Goal: Information Seeking & Learning: Find specific fact

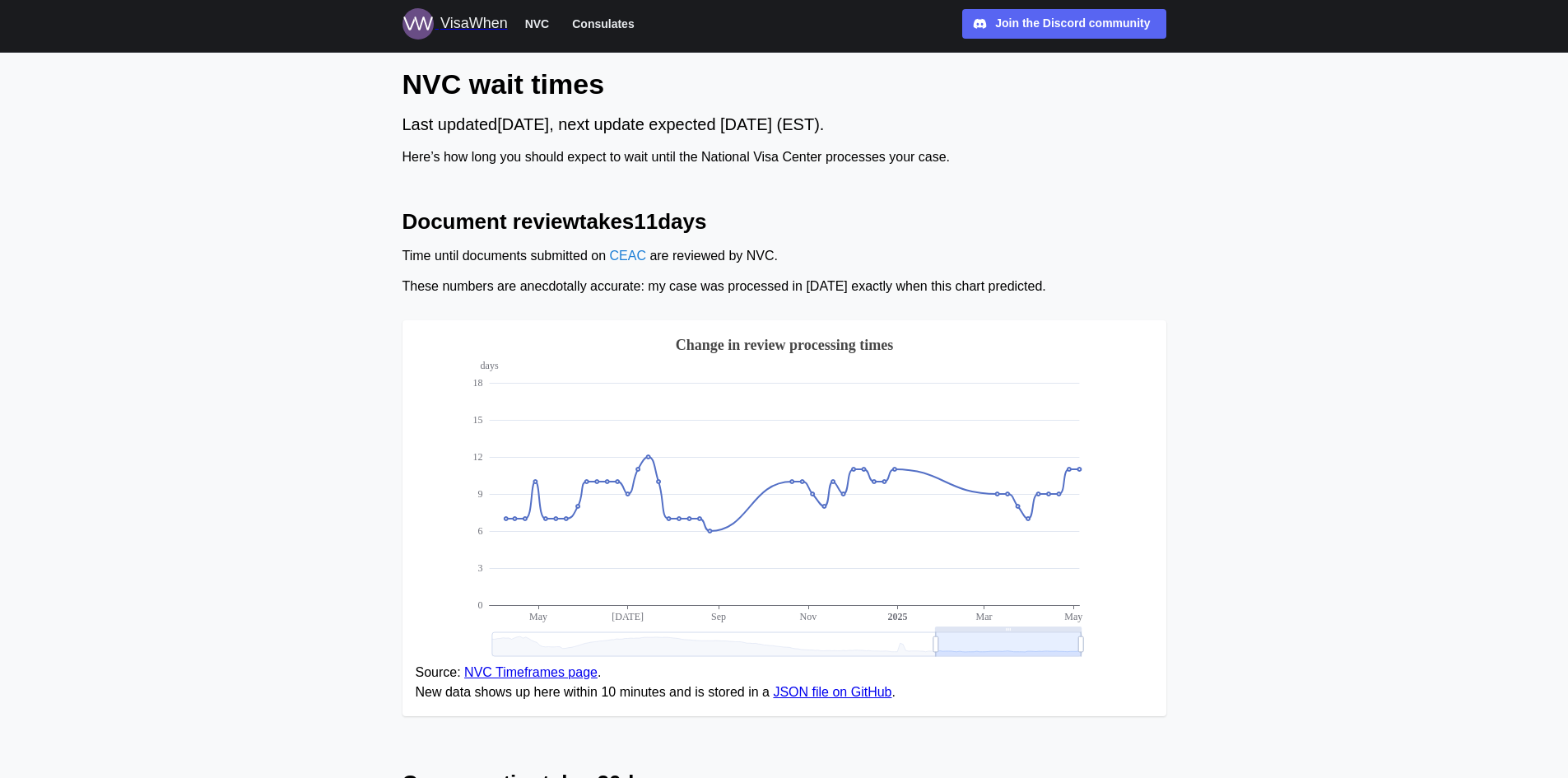
click at [486, 22] on div "VisaWhen" at bounding box center [474, 23] width 68 height 23
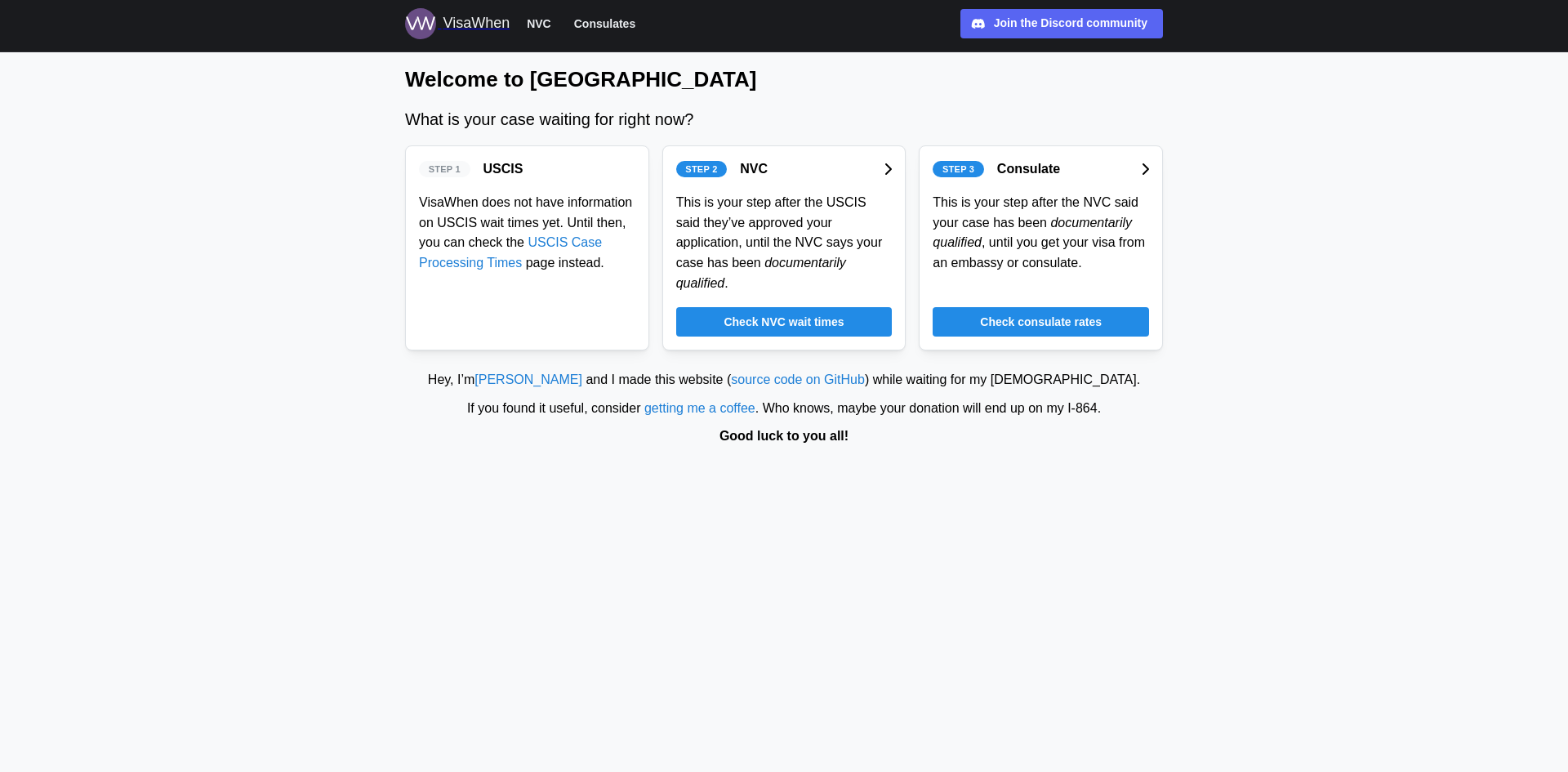
click at [831, 308] on span "Check NVC wait times" at bounding box center [783, 321] width 120 height 28
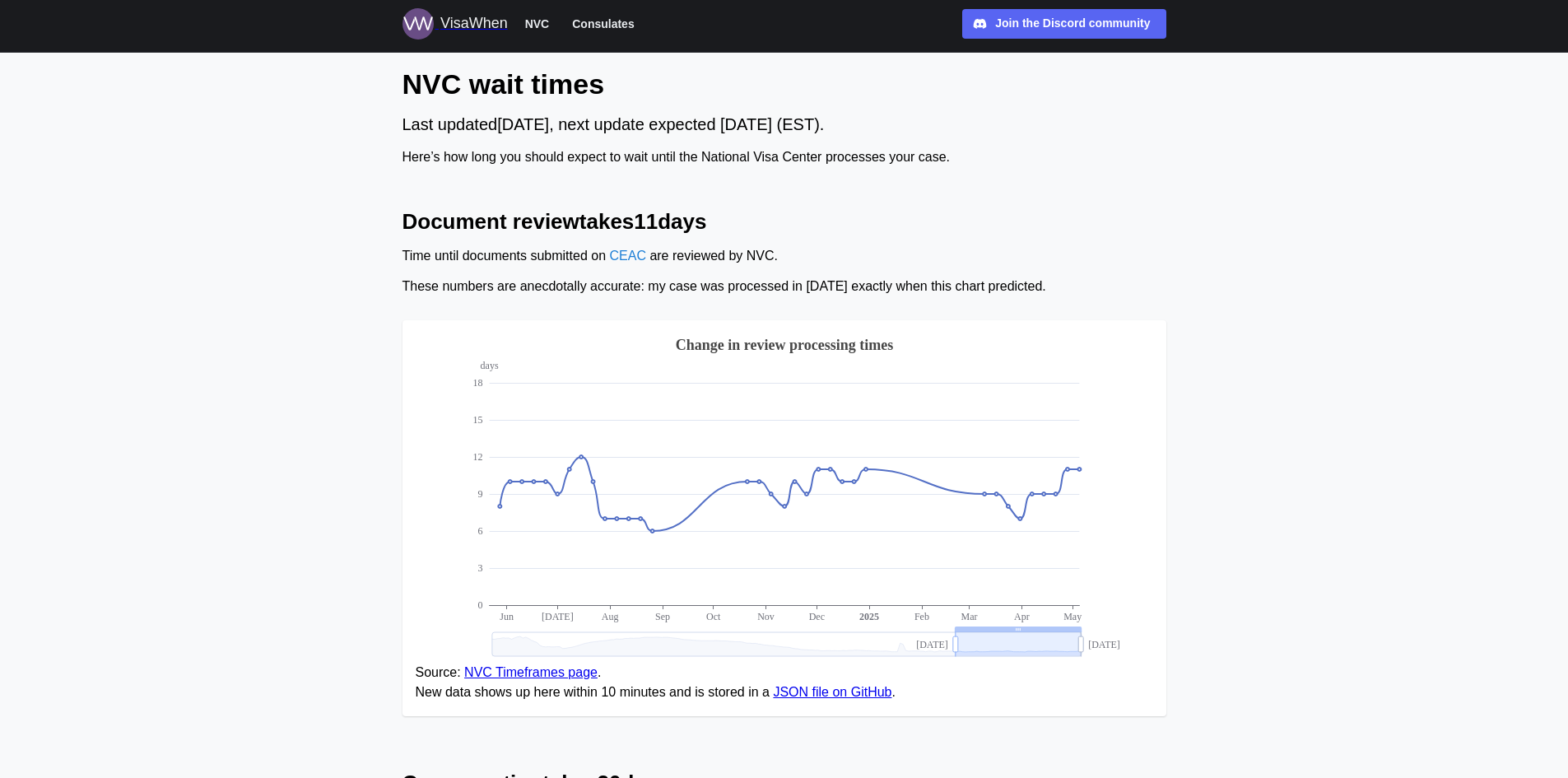
drag, startPoint x: 937, startPoint y: 648, endPoint x: 957, endPoint y: 648, distance: 20.0
click at [594, 11] on div "VisaWhen NVC Consulates" at bounding box center [522, 24] width 240 height 31
click at [594, 19] on span "Consulates" at bounding box center [603, 23] width 62 height 19
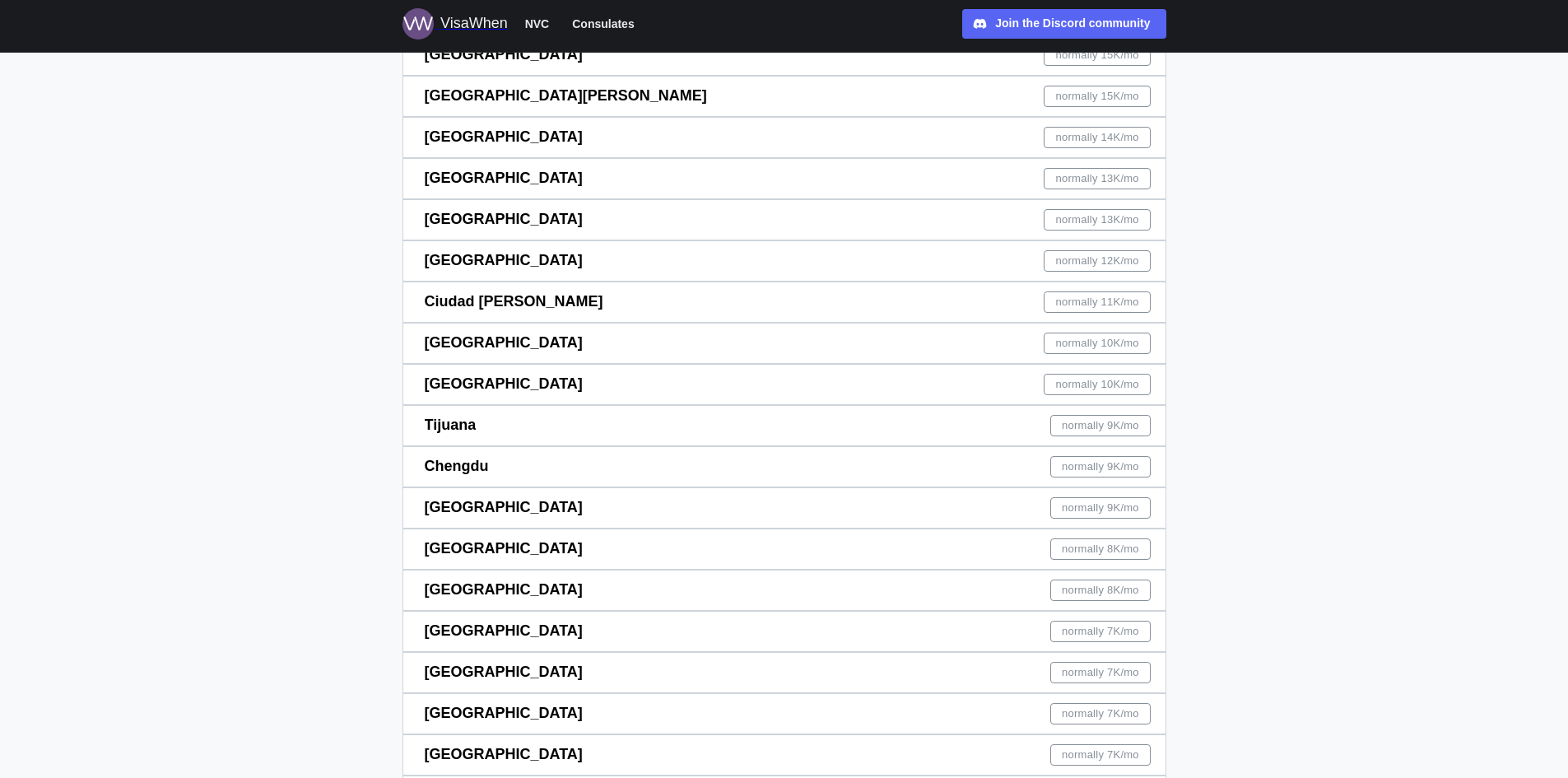
scroll to position [576, 0]
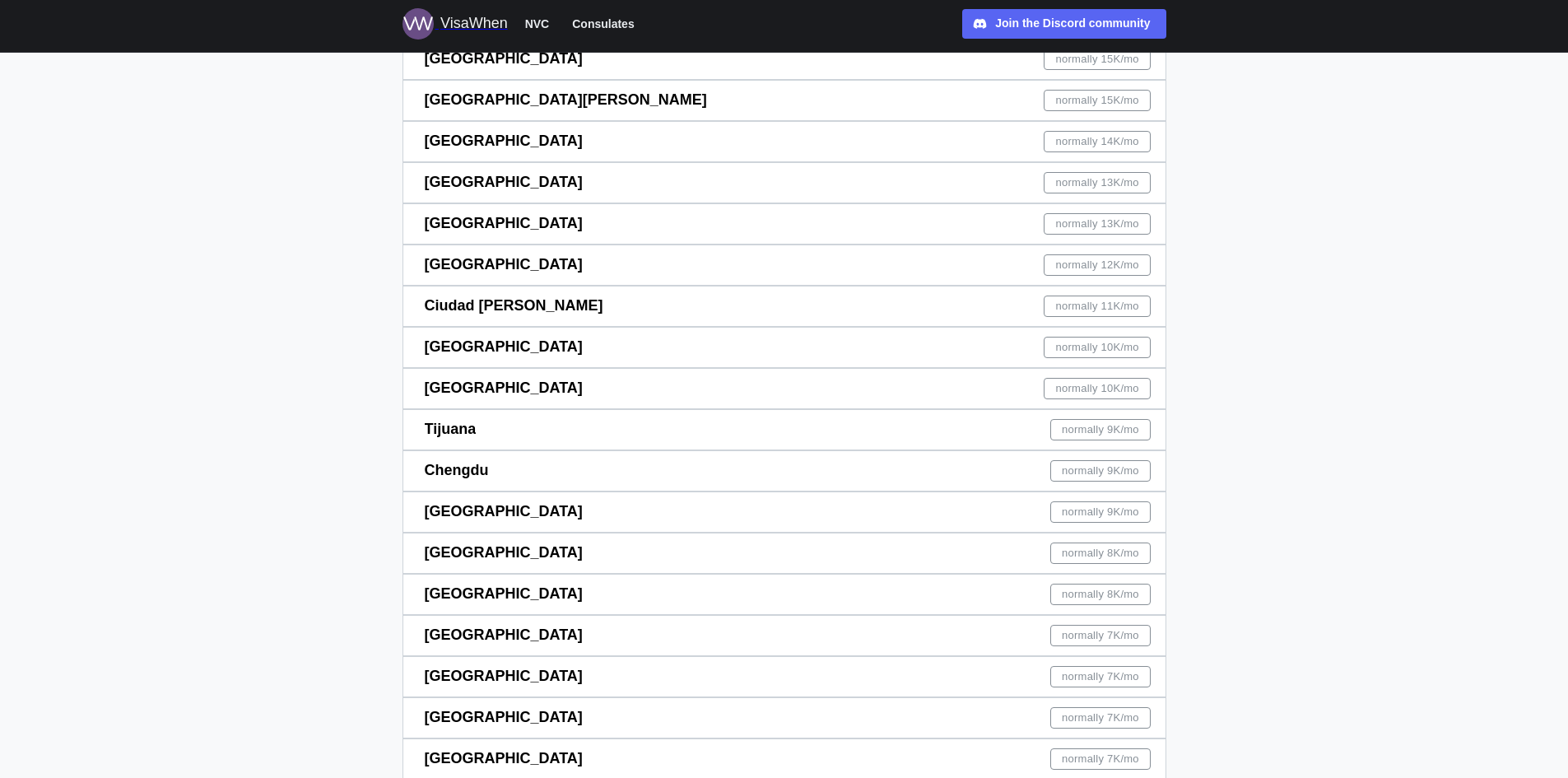
click at [532, 703] on div "Seoul normally 7K /mo" at bounding box center [788, 717] width 727 height 40
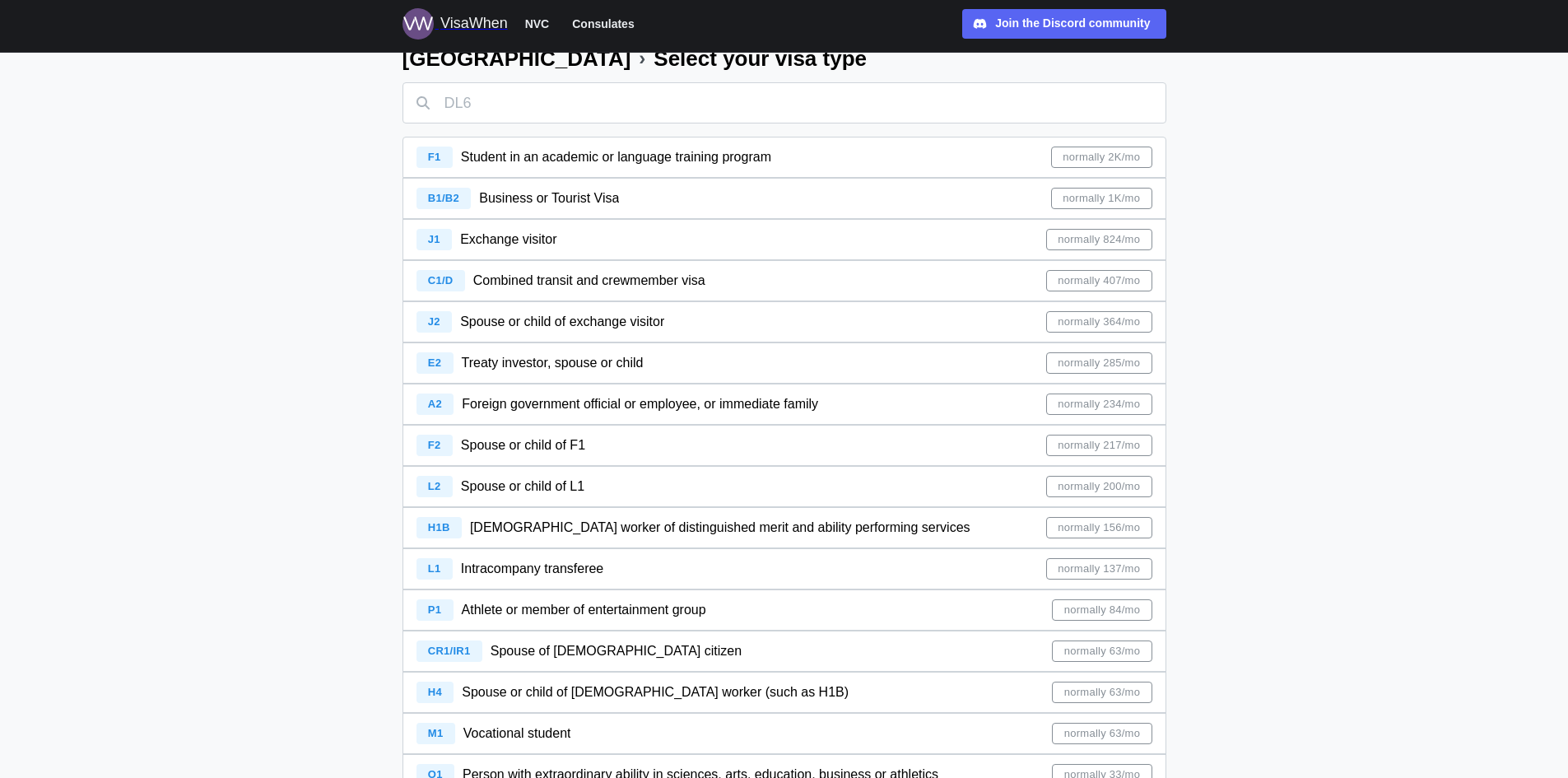
scroll to position [82, 0]
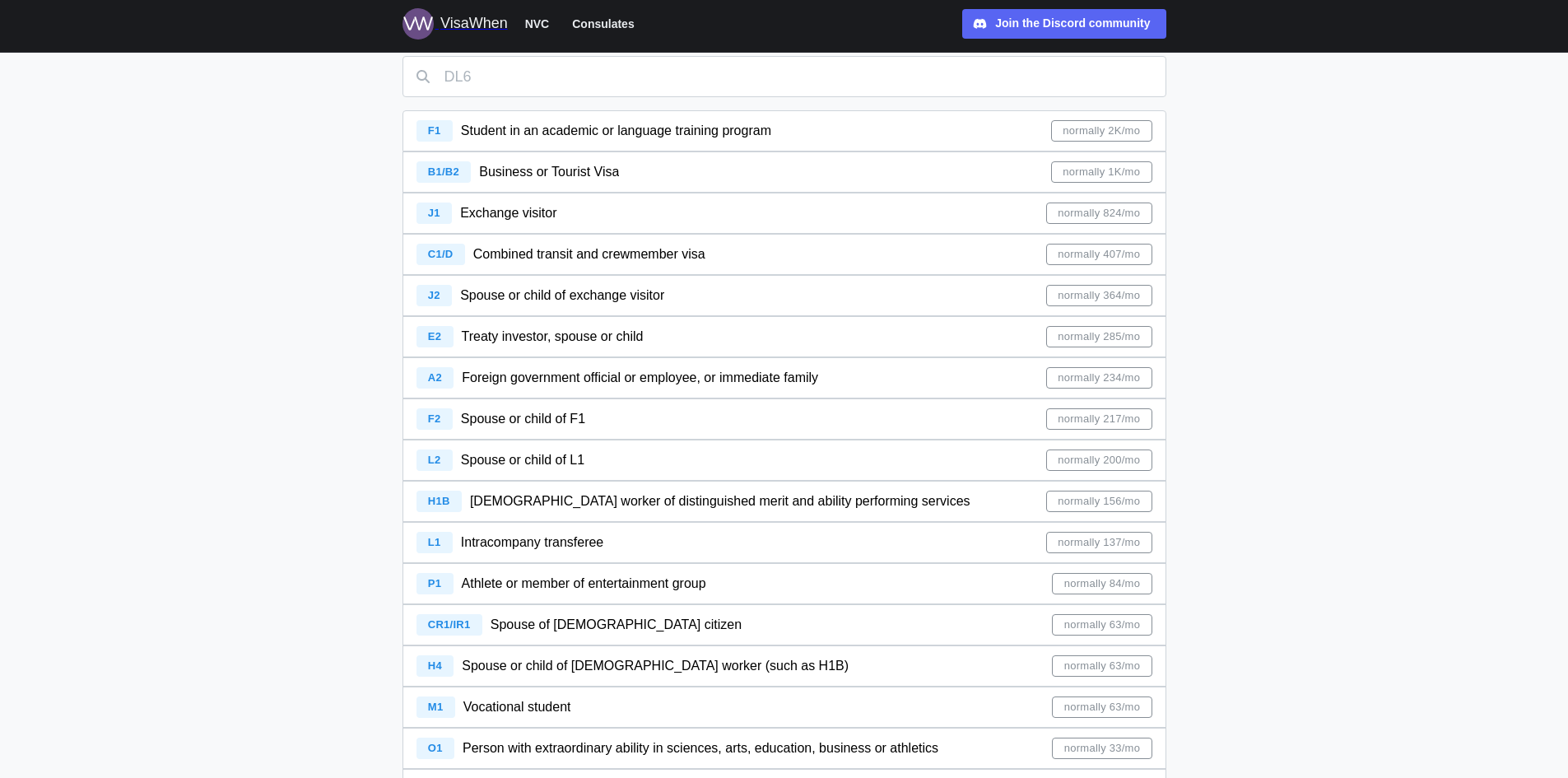
click at [569, 622] on span "Spouse of [DEMOGRAPHIC_DATA] citizen" at bounding box center [616, 624] width 251 height 14
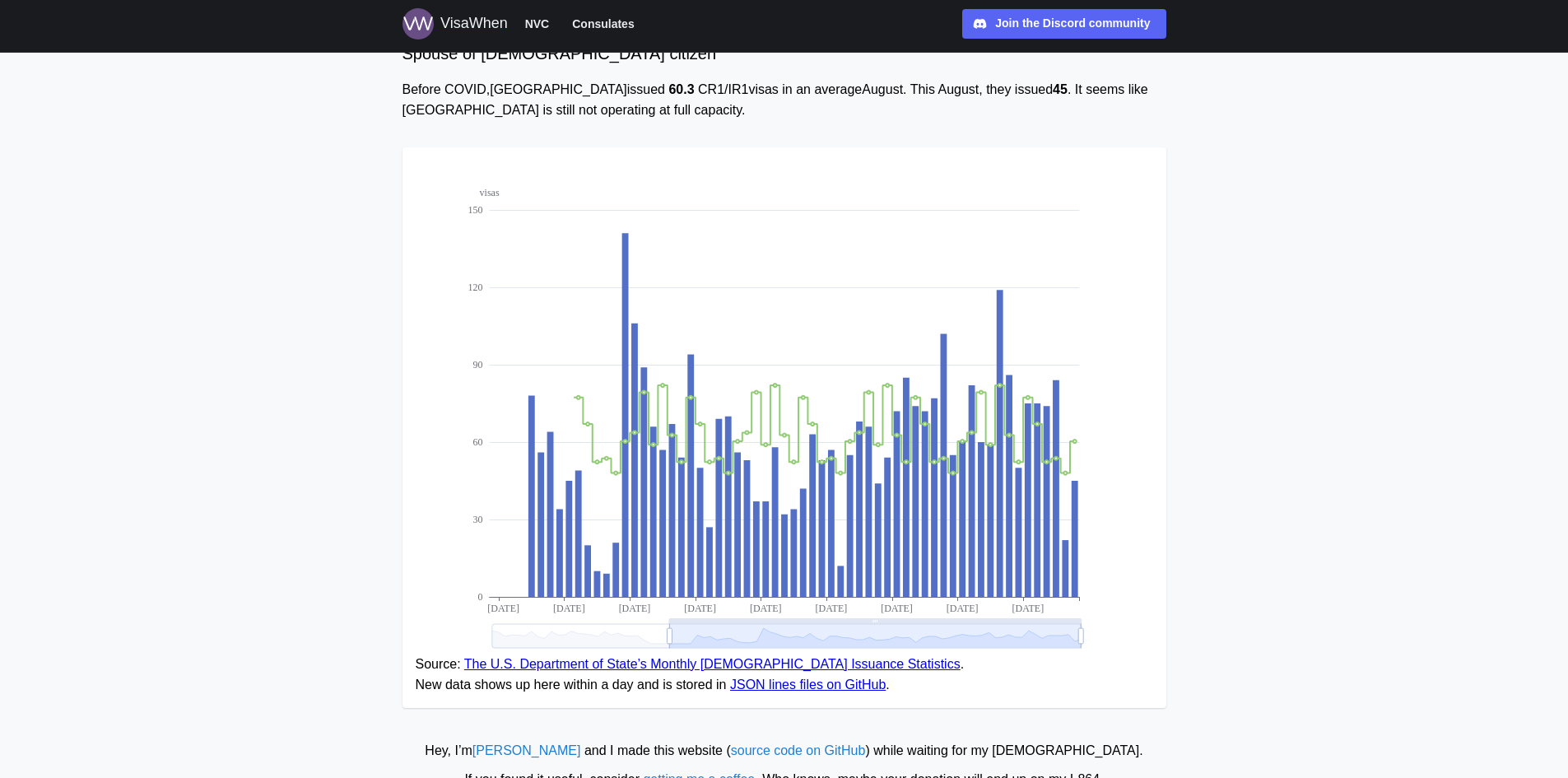
scroll to position [165, 0]
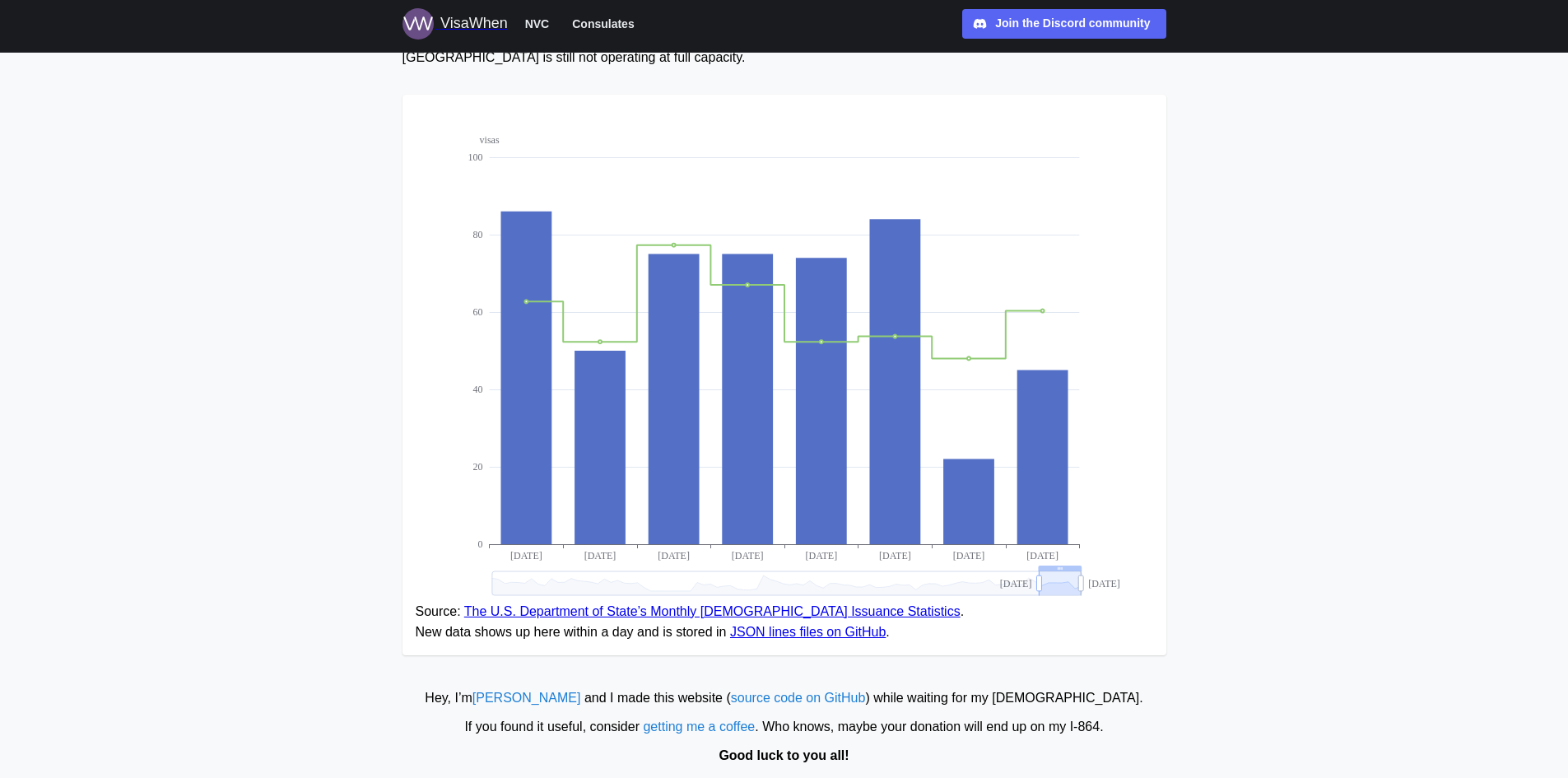
drag, startPoint x: 667, startPoint y: 587, endPoint x: 1038, endPoint y: 577, distance: 371.1
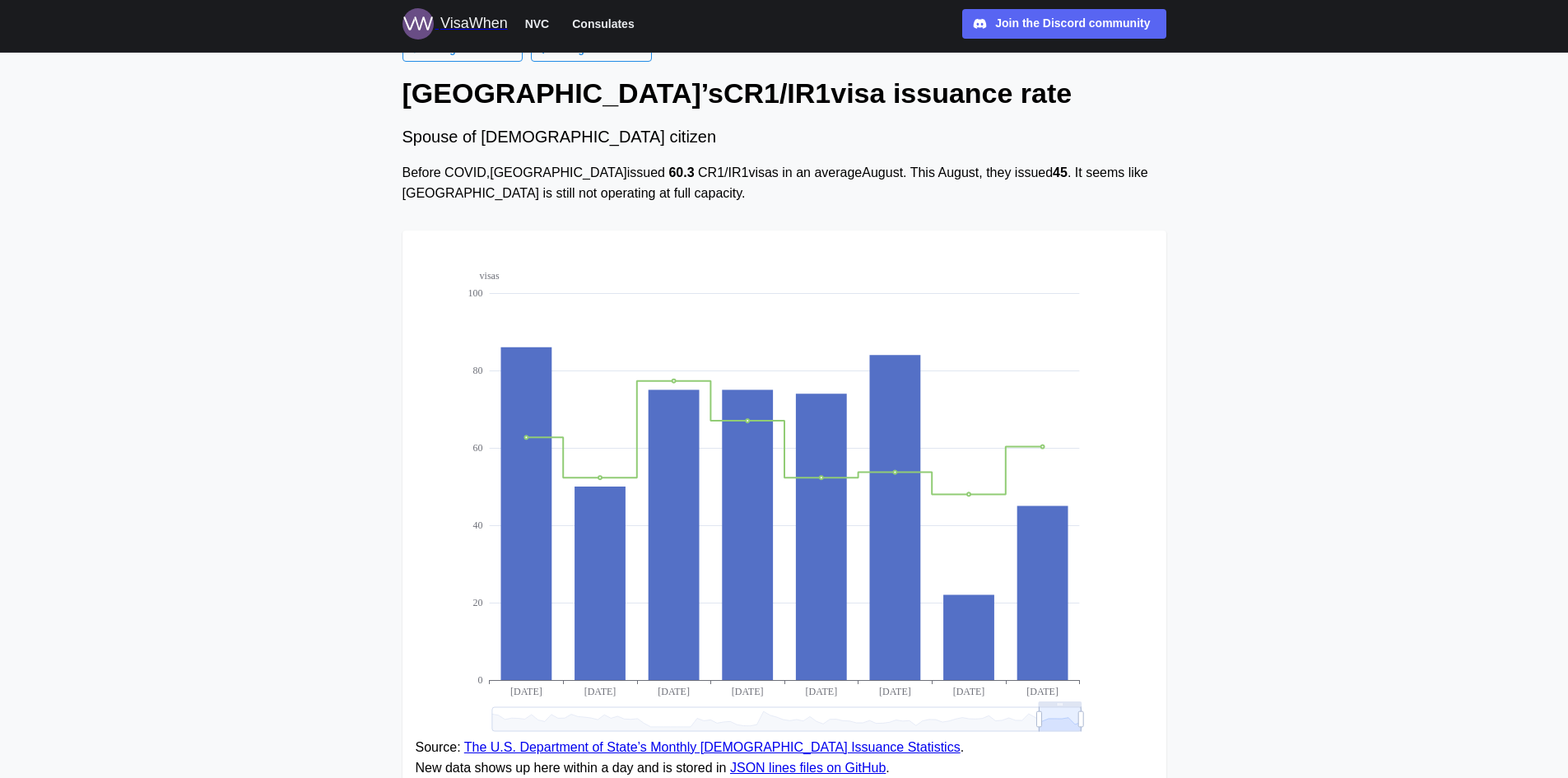
scroll to position [0, 0]
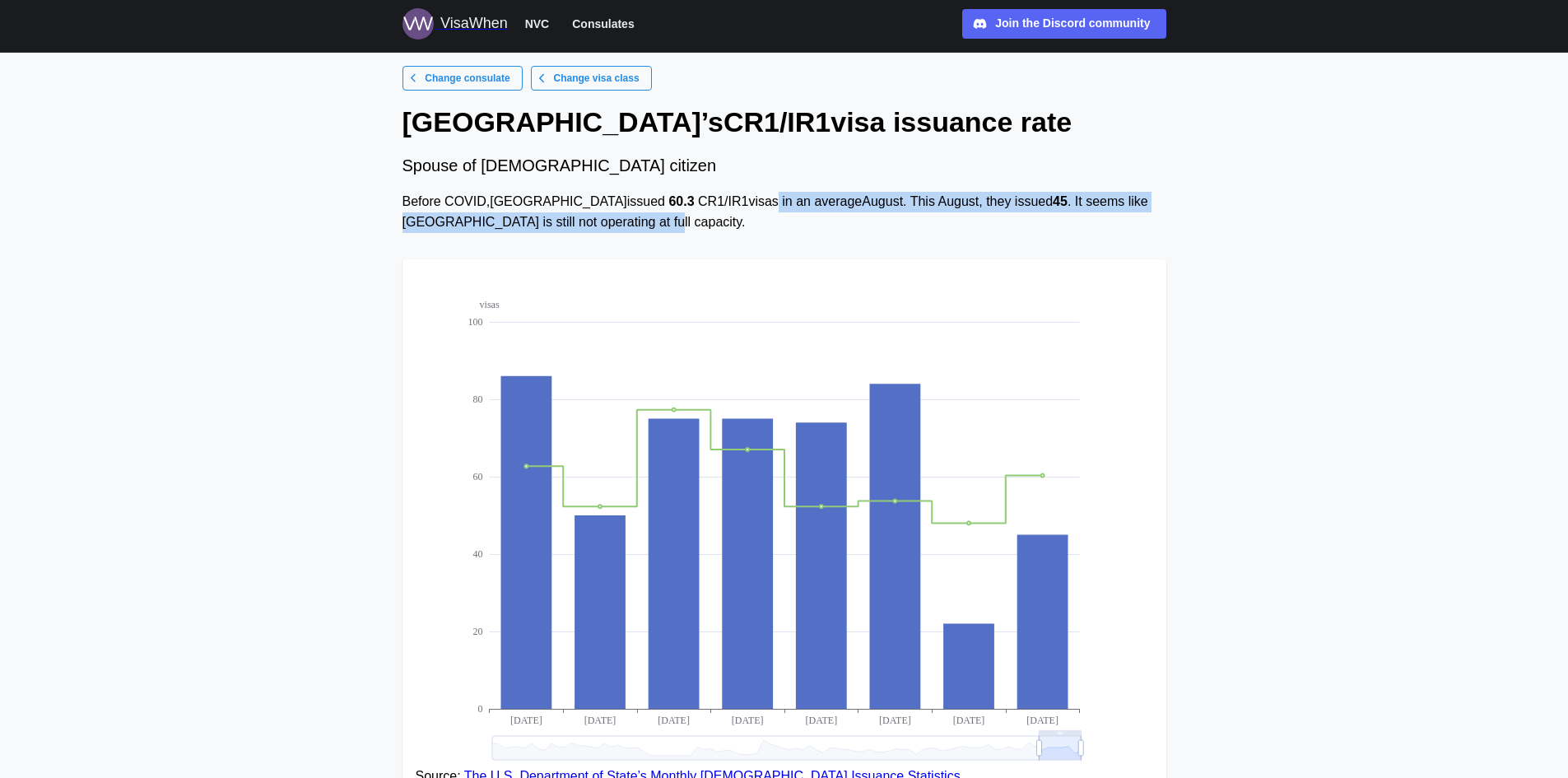
drag, startPoint x: 666, startPoint y: 195, endPoint x: 1067, endPoint y: 216, distance: 401.5
click at [1067, 216] on div "Before COVID, [GEOGRAPHIC_DATA] issued 60.3 CR1/IR1 visas in an average August …" at bounding box center [784, 212] width 764 height 41
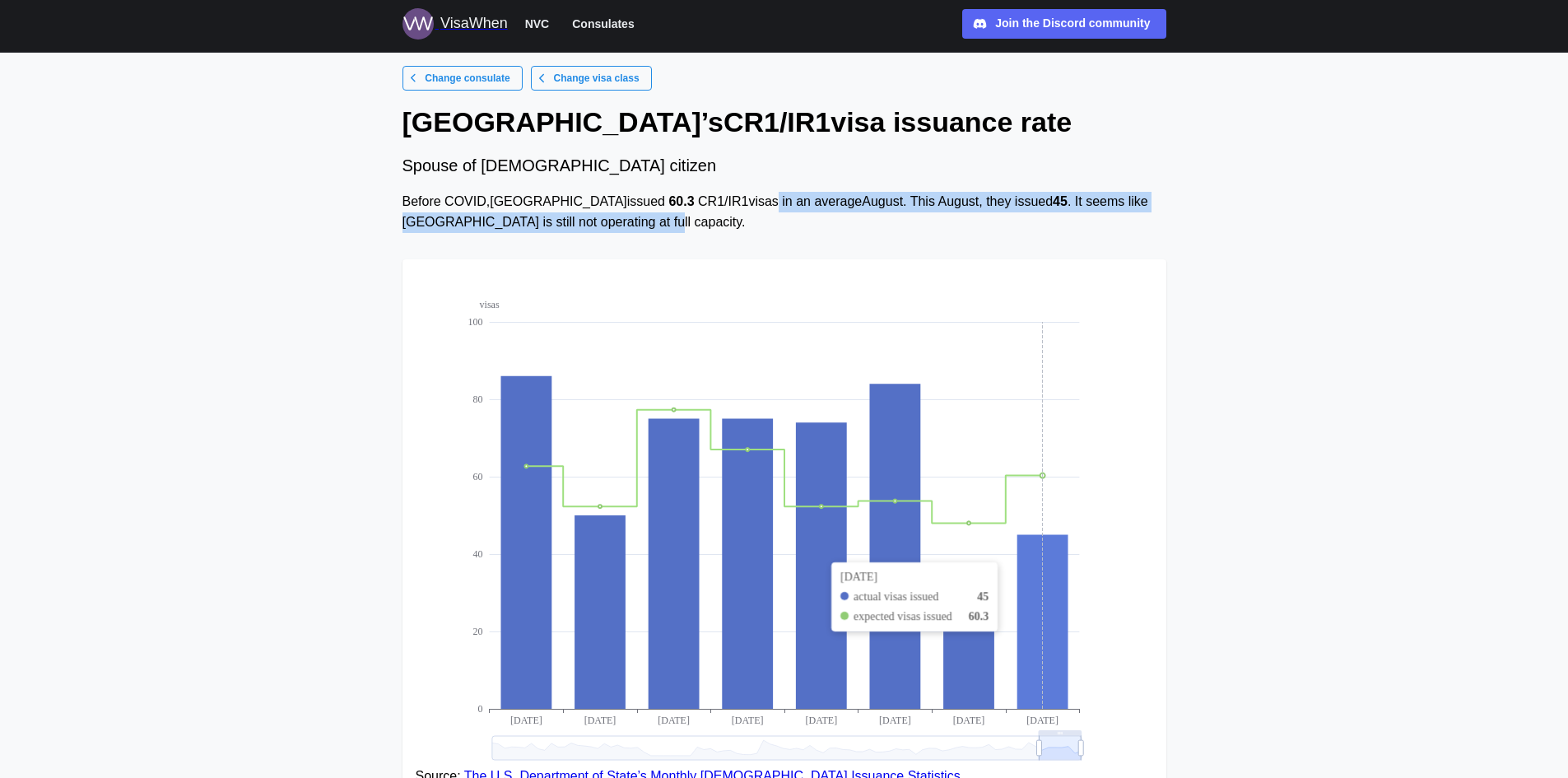
click at [1038, 546] on icon at bounding box center [1041, 621] width 51 height 175
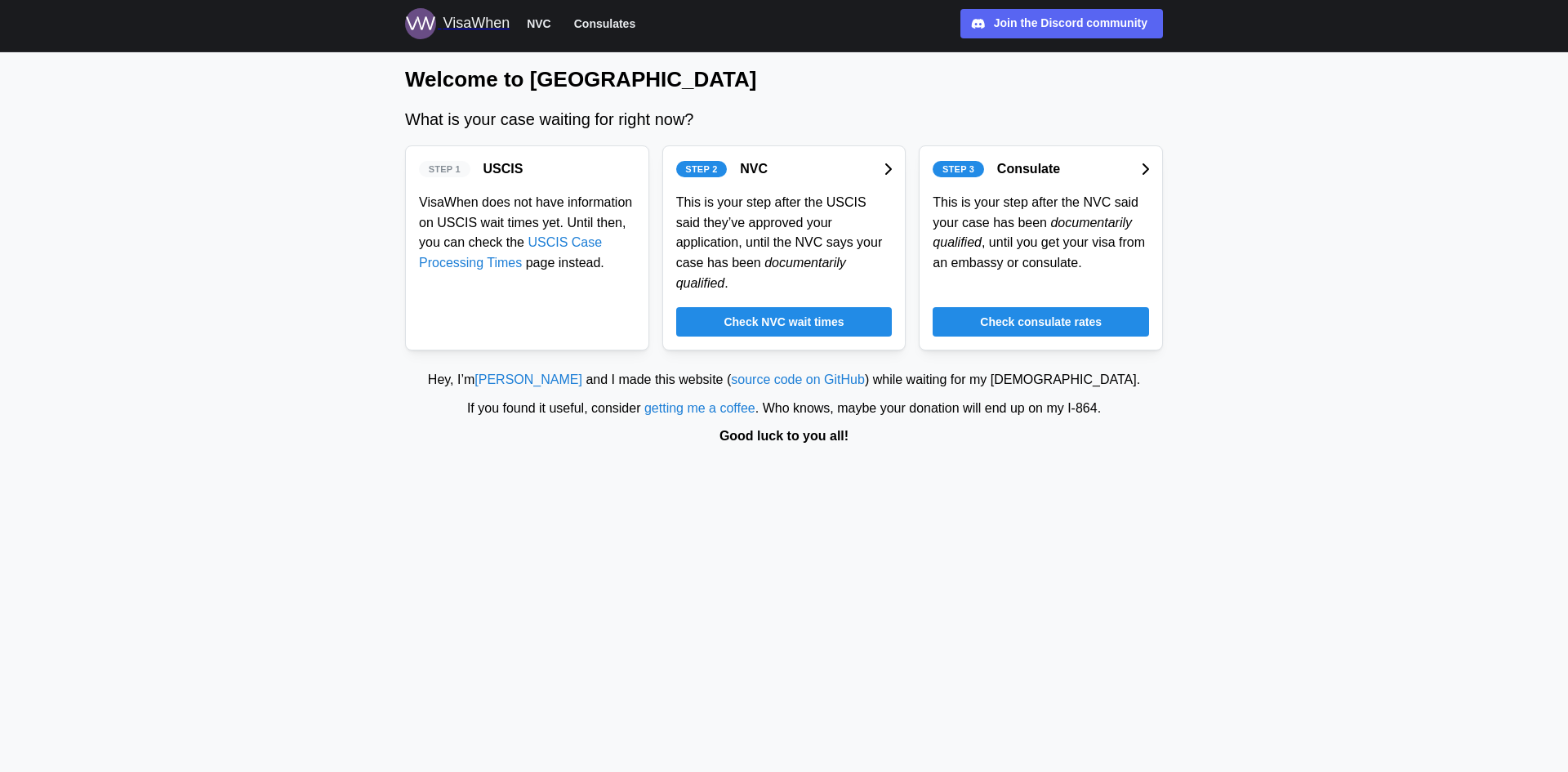
click at [1045, 309] on span "Check consulate rates" at bounding box center [1040, 321] width 122 height 28
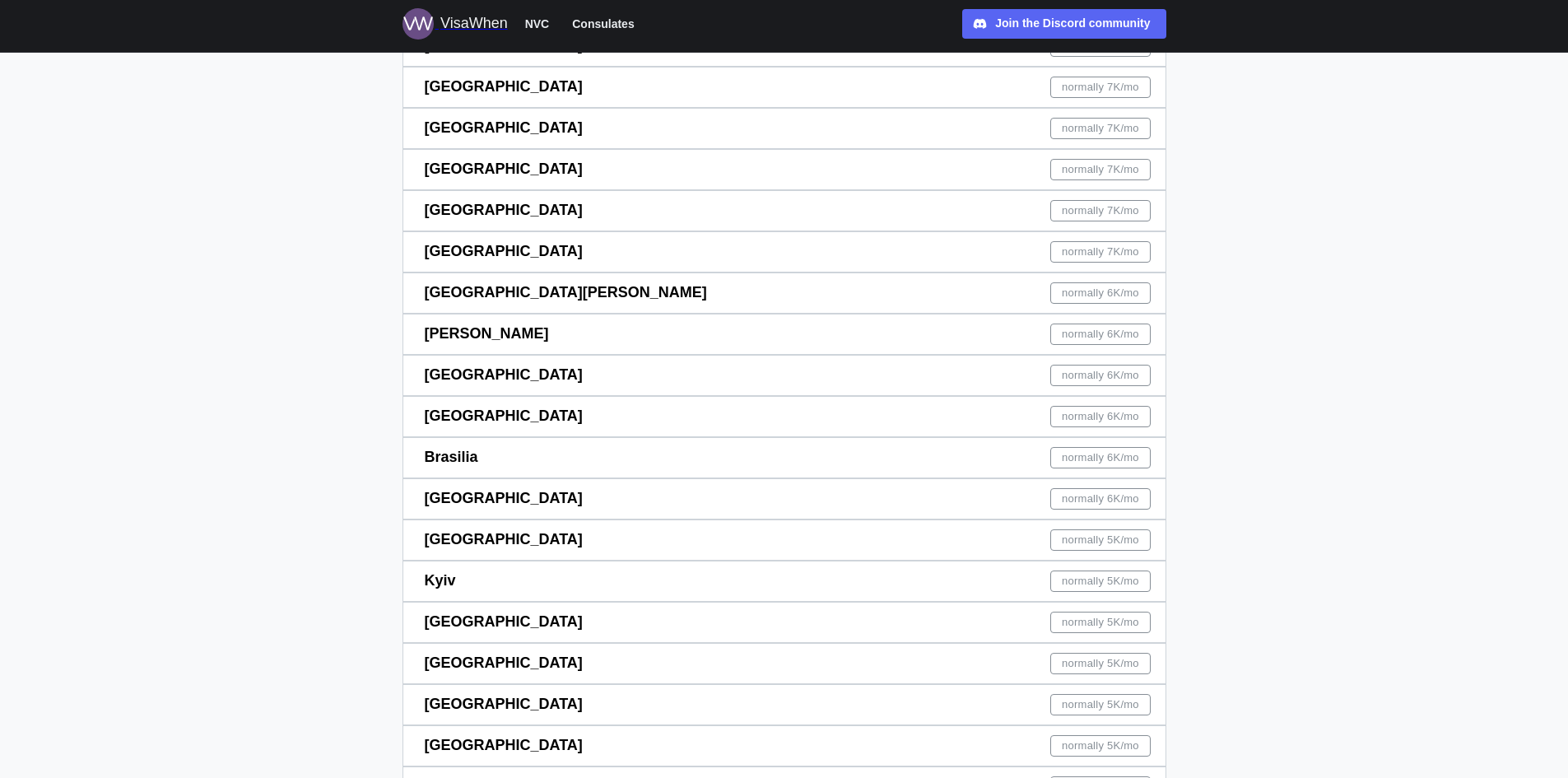
scroll to position [1152, 0]
